Goal: Task Accomplishment & Management: Use online tool/utility

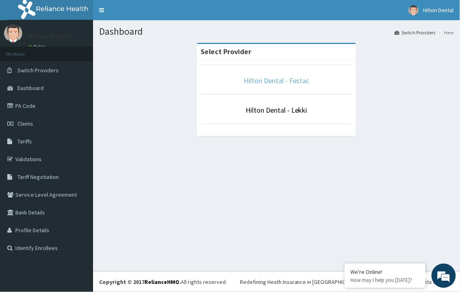
click at [279, 82] on link "Hilton Dental - Festac" at bounding box center [276, 80] width 66 height 9
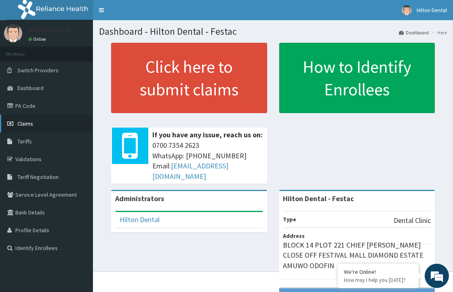
click at [21, 119] on link "Claims" at bounding box center [46, 124] width 93 height 18
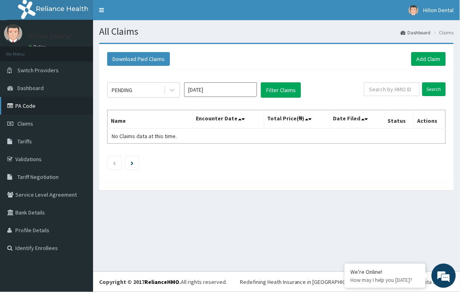
click at [27, 105] on link "PA Code" at bounding box center [46, 106] width 93 height 18
click at [33, 87] on span "Dashboard" at bounding box center [30, 87] width 26 height 7
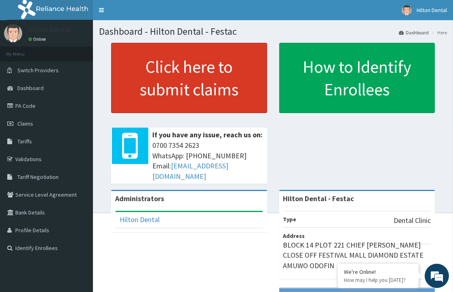
click at [184, 83] on link "Click here to submit claims" at bounding box center [189, 78] width 156 height 70
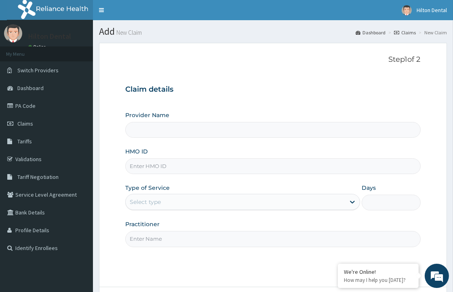
type input "Hilton Dental - Festac"
click at [40, 90] on span "Dashboard" at bounding box center [30, 87] width 26 height 7
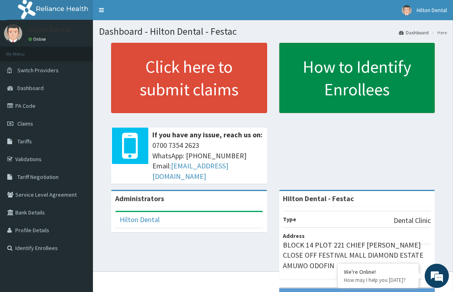
click at [302, 97] on link "How to Identify Enrollees" at bounding box center [357, 78] width 156 height 70
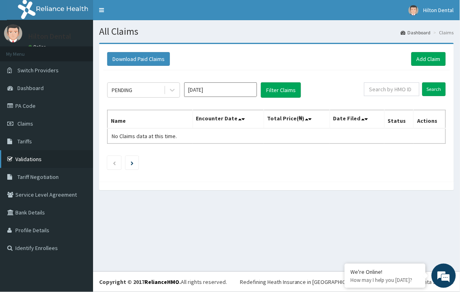
click at [38, 161] on link "Validations" at bounding box center [46, 159] width 93 height 18
click at [24, 117] on link "Claims" at bounding box center [46, 124] width 93 height 18
click at [380, 89] on input "text" at bounding box center [391, 89] width 55 height 14
type input "10657"
click at [431, 84] on input "Search" at bounding box center [433, 89] width 23 height 14
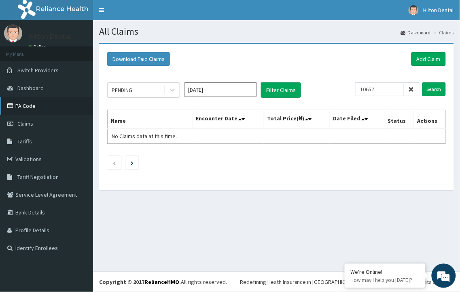
click at [29, 108] on link "PA Code" at bounding box center [46, 106] width 93 height 18
